Goal: Register for event/course

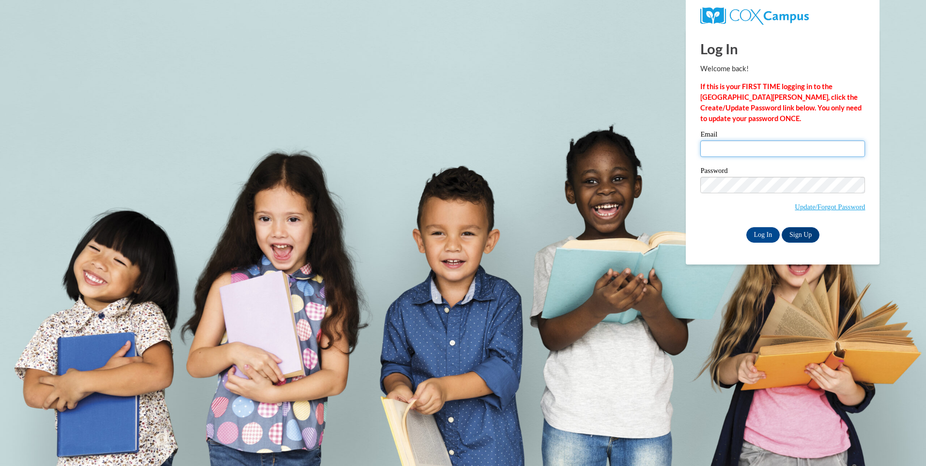
drag, startPoint x: 774, startPoint y: 141, endPoint x: 773, endPoint y: 153, distance: 11.7
click at [774, 141] on input "Email" at bounding box center [782, 148] width 165 height 16
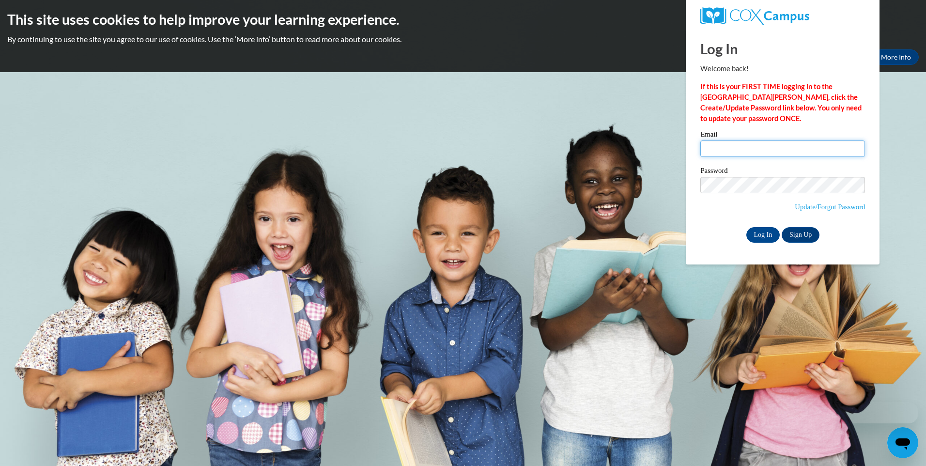
type input "thowell@myactionpact.org"
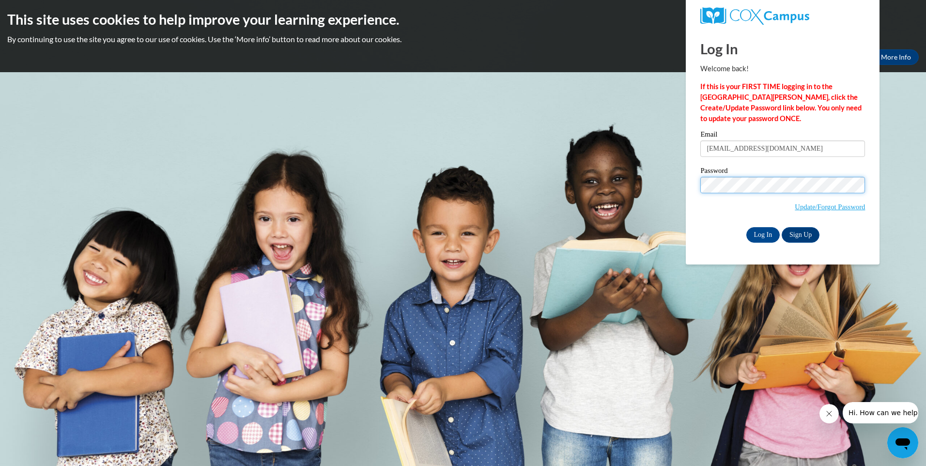
click at [746, 227] on input "Log In" at bounding box center [763, 234] width 34 height 15
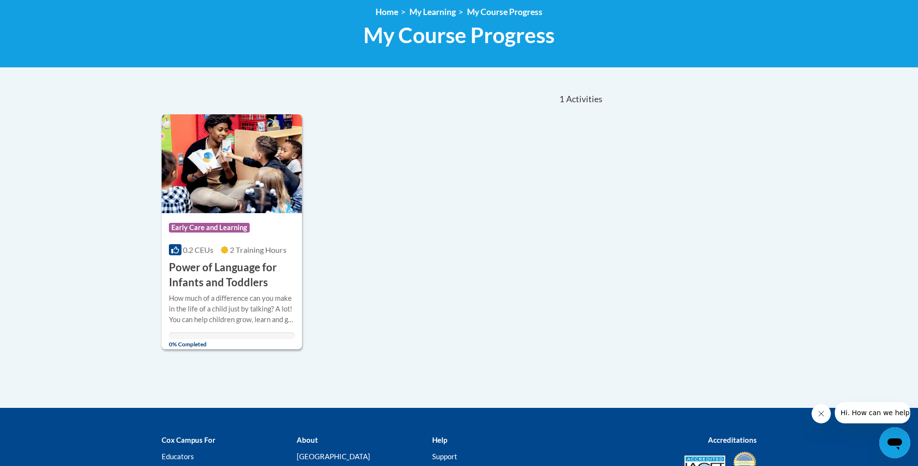
scroll to position [145, 0]
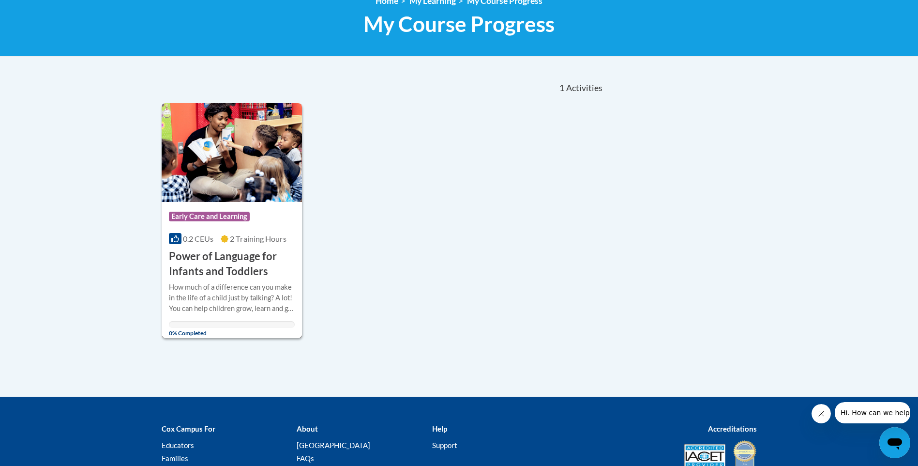
click at [225, 263] on h3 "Power of Language for Infants and Toddlers" at bounding box center [232, 264] width 126 height 30
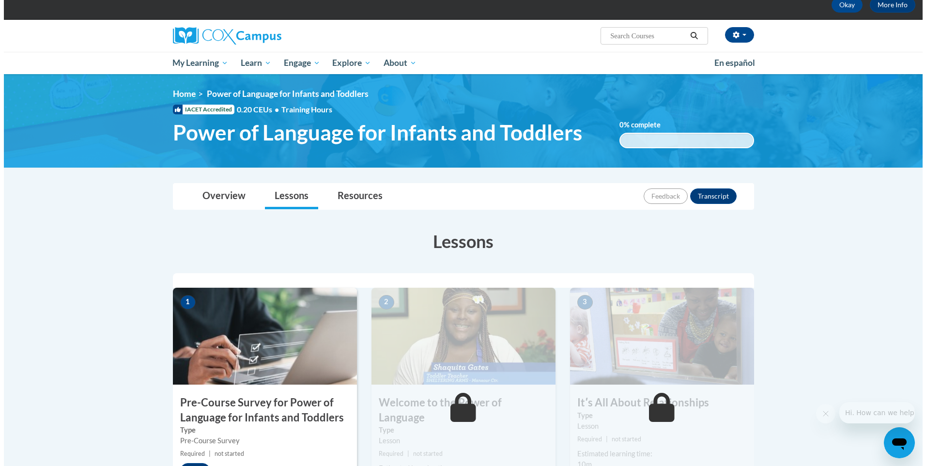
scroll to position [145, 0]
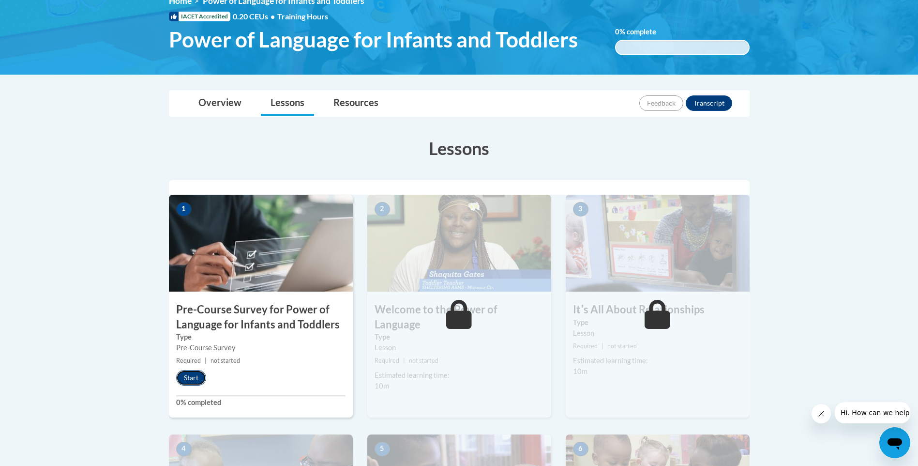
click at [200, 378] on button "Start" at bounding box center [191, 377] width 30 height 15
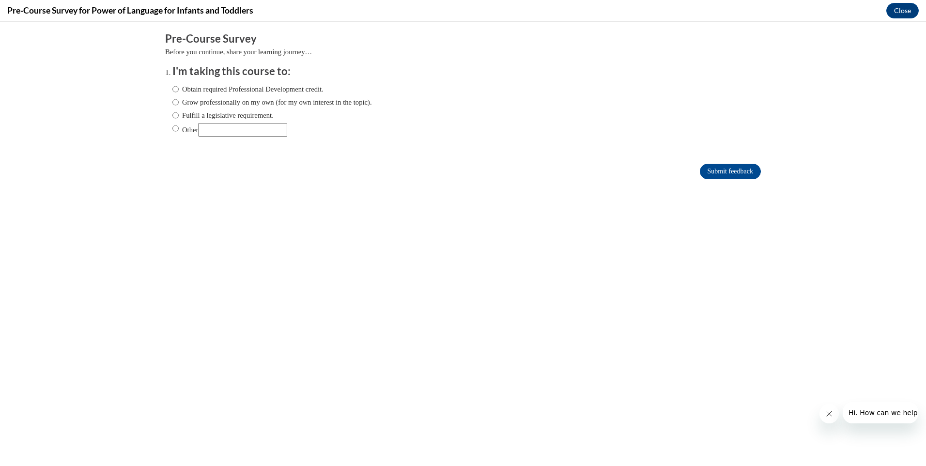
scroll to position [0, 0]
click at [255, 90] on label "Obtain required Professional Development credit." at bounding box center [247, 89] width 151 height 11
click at [179, 90] on input "Obtain required Professional Development credit." at bounding box center [175, 89] width 6 height 11
radio input "true"
click at [700, 176] on input "Submit feedback" at bounding box center [730, 171] width 61 height 15
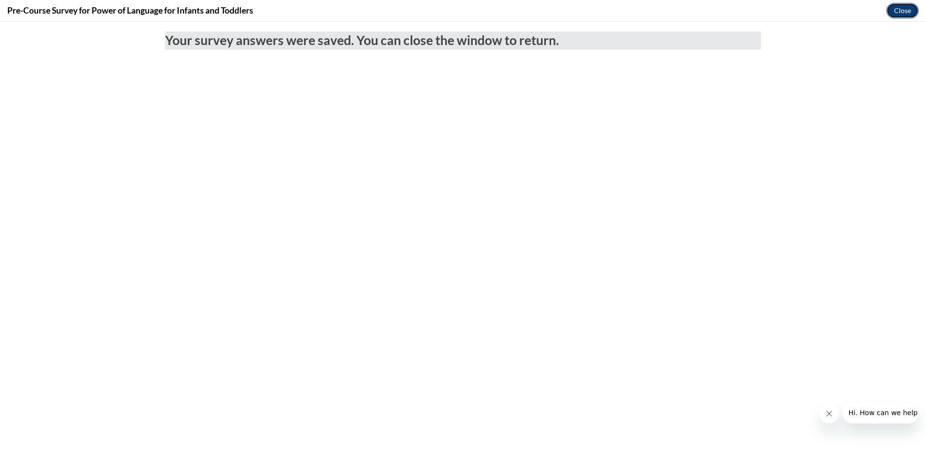
click at [894, 13] on button "Close" at bounding box center [902, 10] width 32 height 15
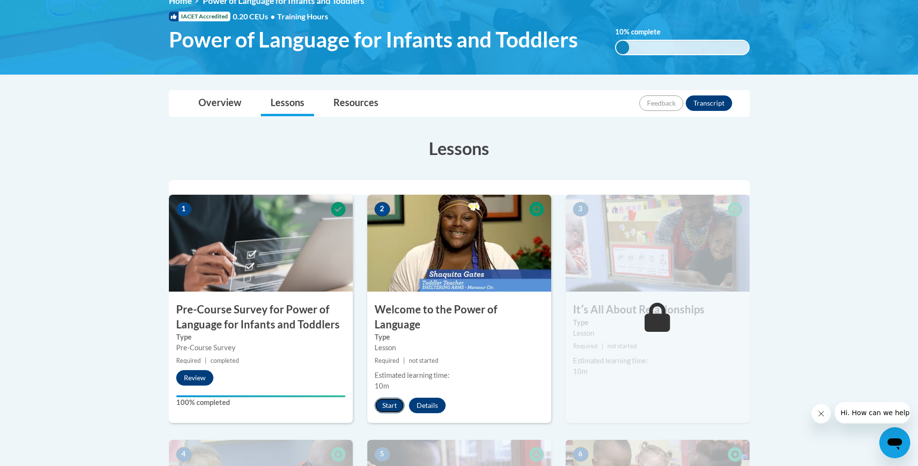
click at [379, 397] on button "Start" at bounding box center [390, 404] width 30 height 15
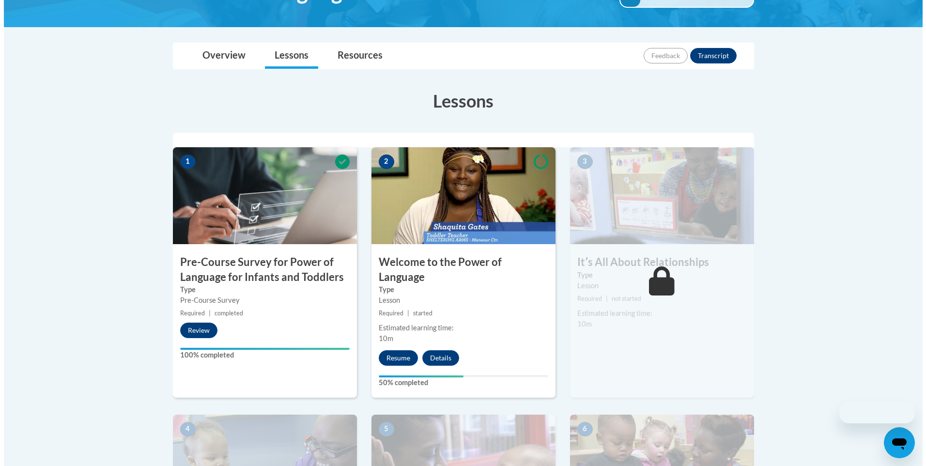
scroll to position [194, 0]
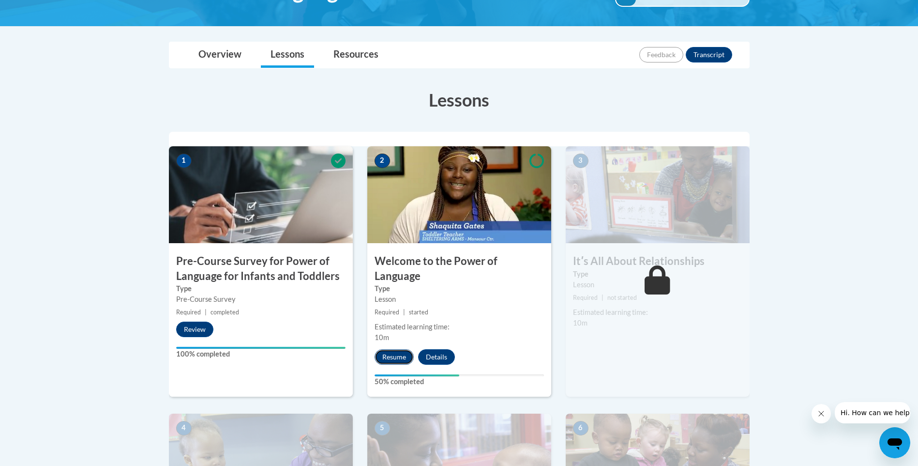
click at [388, 349] on button "Resume" at bounding box center [394, 356] width 39 height 15
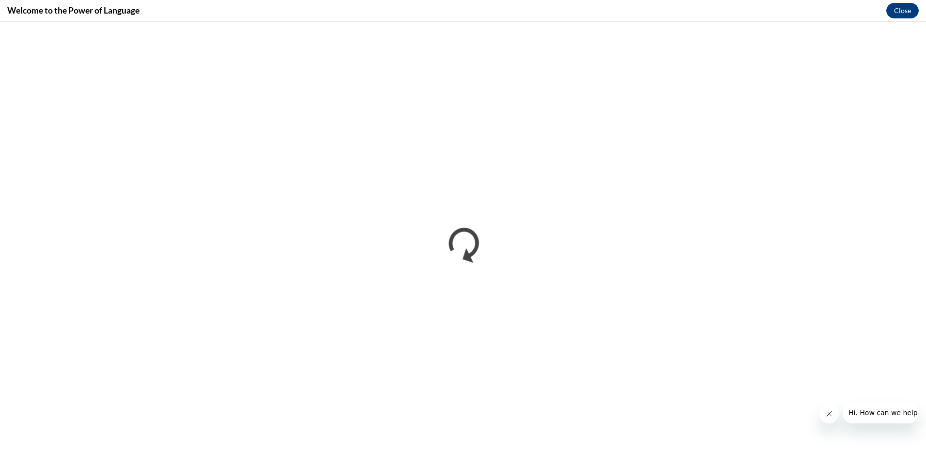
scroll to position [0, 0]
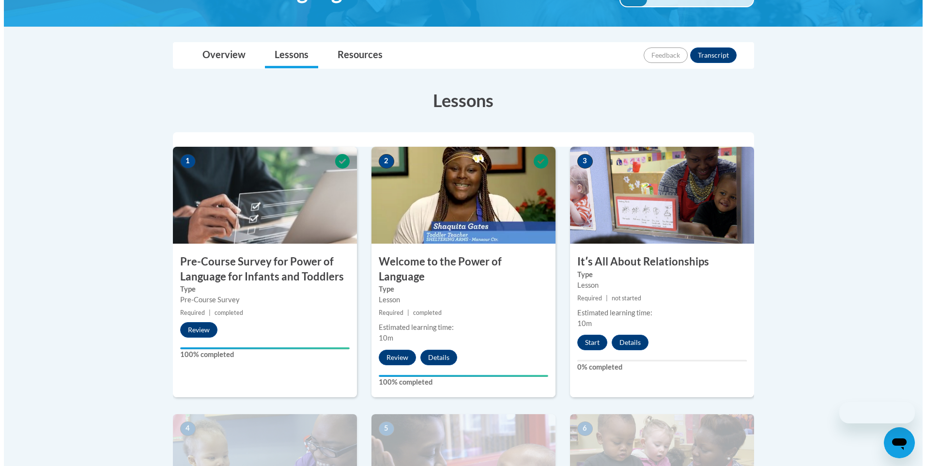
scroll to position [194, 0]
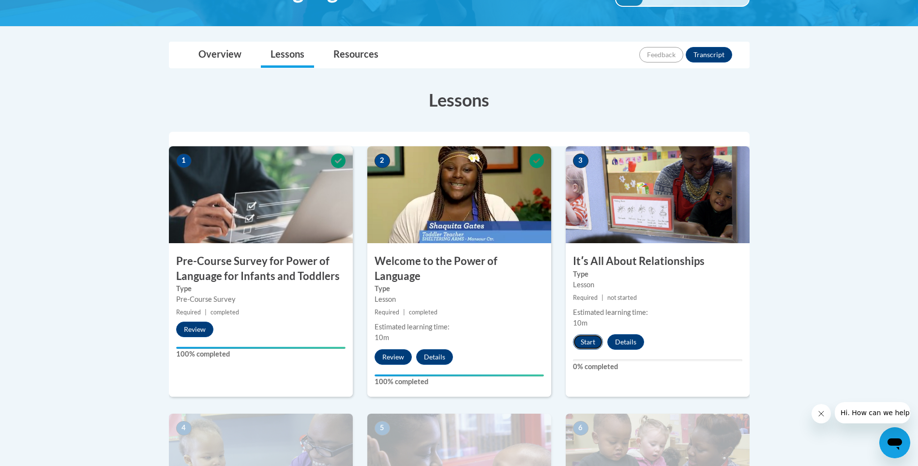
click at [589, 335] on button "Start" at bounding box center [588, 341] width 30 height 15
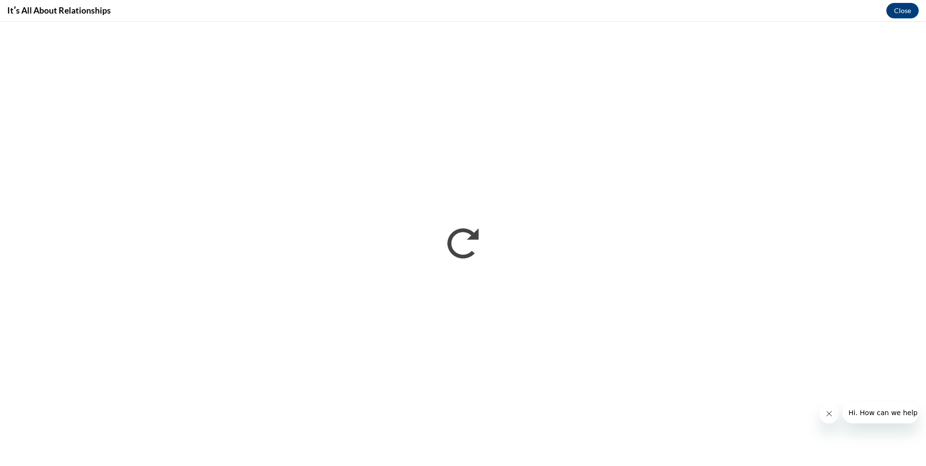
scroll to position [0, 0]
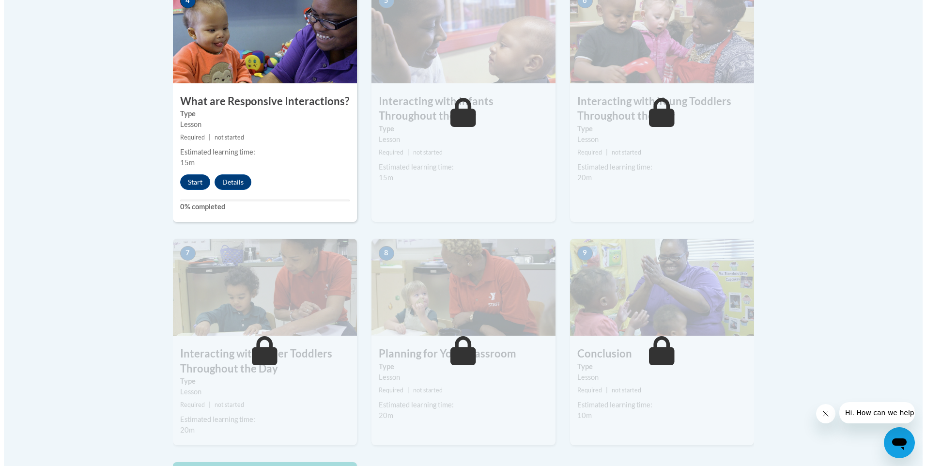
scroll to position [533, 0]
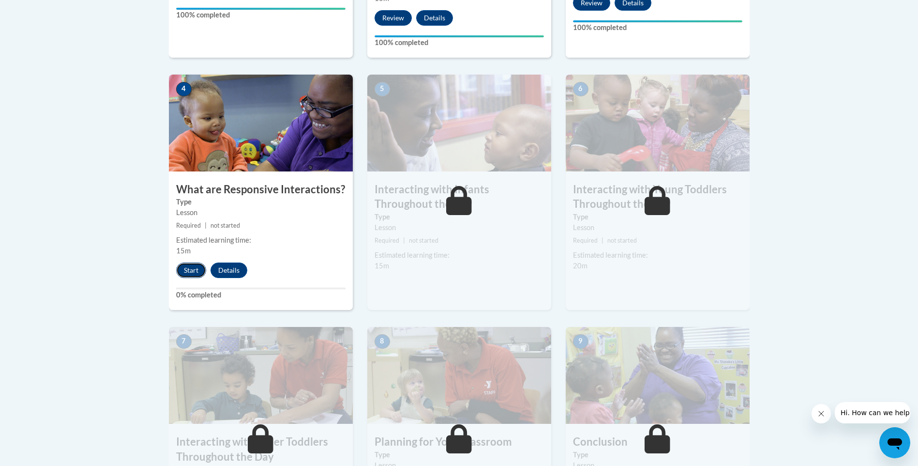
click at [186, 262] on button "Start" at bounding box center [191, 269] width 30 height 15
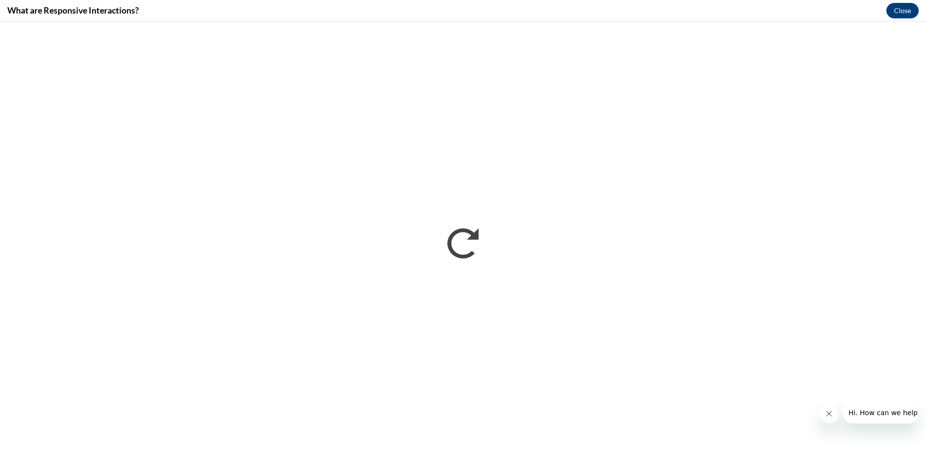
scroll to position [0, 0]
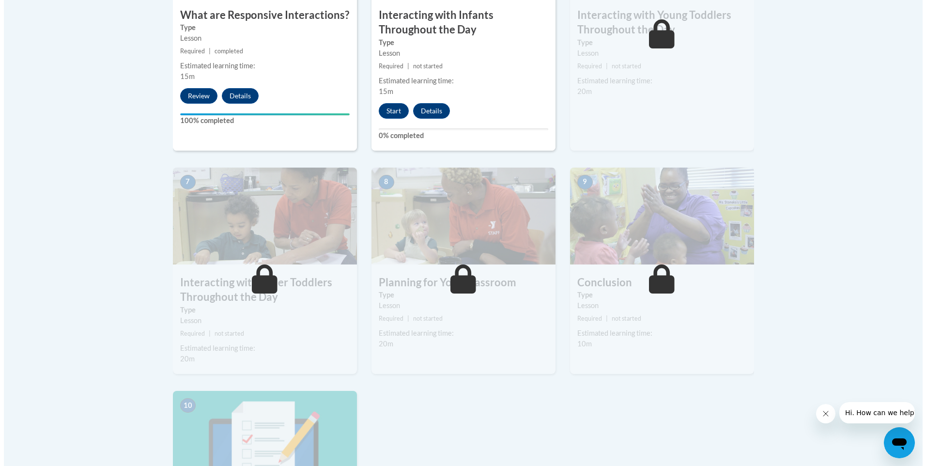
scroll to position [678, 0]
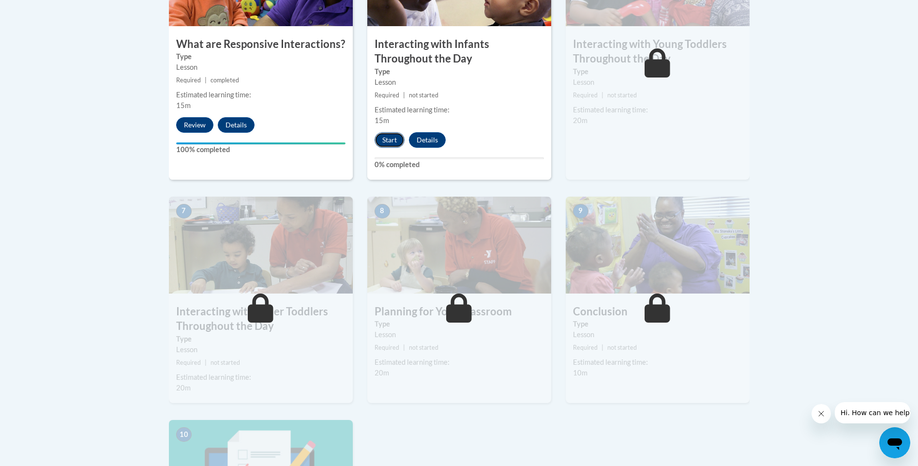
click at [392, 132] on button "Start" at bounding box center [390, 139] width 30 height 15
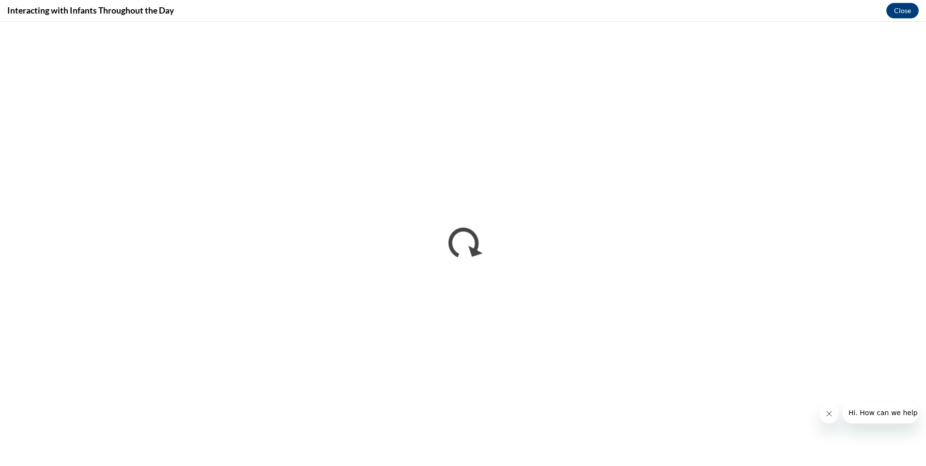
scroll to position [0, 0]
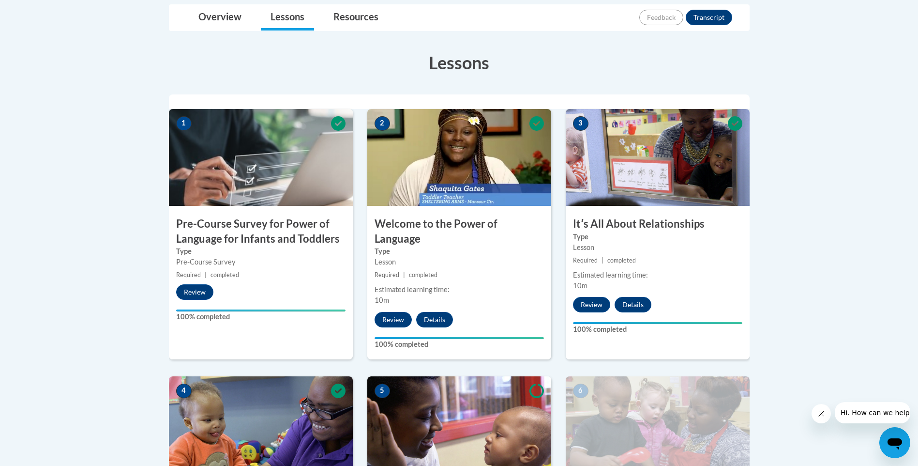
scroll to position [194, 0]
